Goal: Navigation & Orientation: Understand site structure

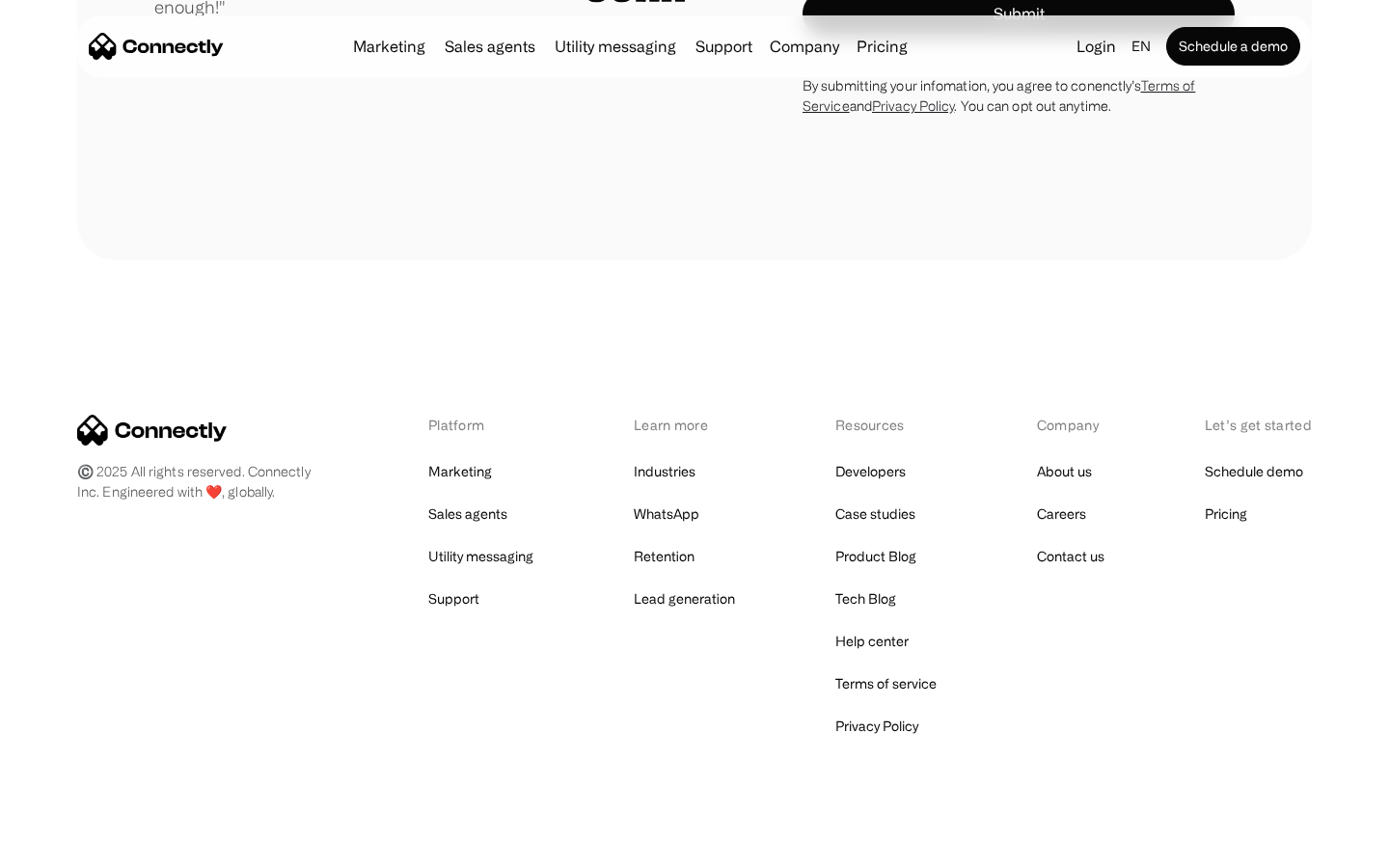
scroll to position [5372, 0]
